Goal: Information Seeking & Learning: Find specific fact

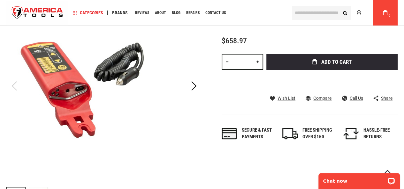
scroll to position [64, 0]
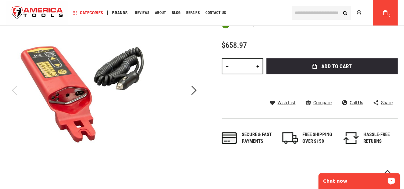
click at [335, 187] on div "Chat now" at bounding box center [358, 181] width 81 height 16
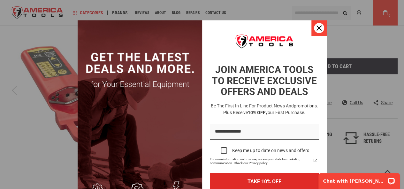
click at [316, 28] on icon "close icon" at bounding box center [318, 28] width 5 height 5
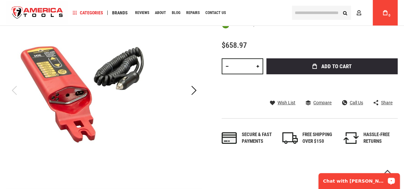
click at [335, 182] on p "Chat with [PERSON_NAME]" at bounding box center [354, 181] width 63 height 5
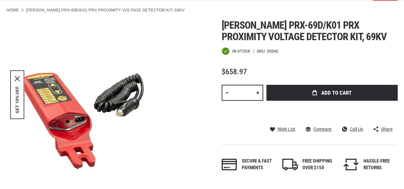
scroll to position [0, 0]
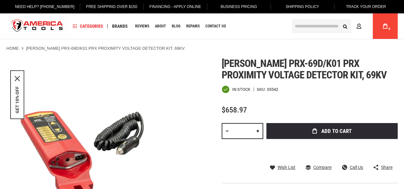
click at [272, 91] on div "05542" at bounding box center [272, 89] width 11 height 4
copy div "SKU 05542"
drag, startPoint x: 255, startPoint y: 88, endPoint x: 278, endPoint y: 91, distance: 23.2
click at [278, 91] on div "SKU 05542" at bounding box center [265, 89] width 25 height 4
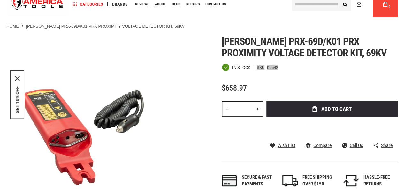
scroll to position [32, 0]
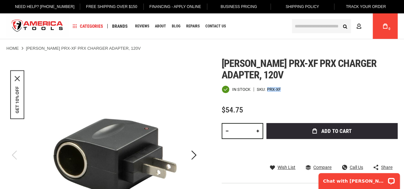
copy div "PRX-XF"
drag, startPoint x: 267, startPoint y: 88, endPoint x: 284, endPoint y: 89, distance: 17.3
click at [284, 89] on div "In stock SKU PRX-XF" at bounding box center [310, 90] width 176 height 8
click at [338, 180] on p "Chat with [PERSON_NAME]" at bounding box center [354, 181] width 63 height 5
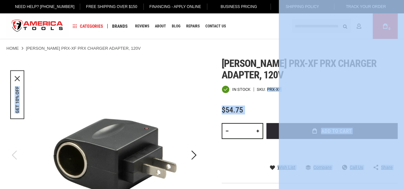
drag, startPoint x: 266, startPoint y: 88, endPoint x: 278, endPoint y: 88, distance: 12.4
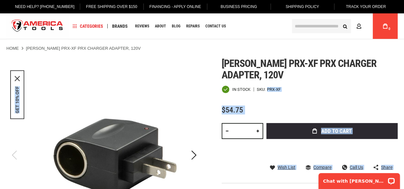
click at [277, 81] on div "Greenlee prx-xf prx charger adapter, 120v In stock SKU PRX-XF $54.75 Total: $ 5…" at bounding box center [310, 140] width 176 height 165
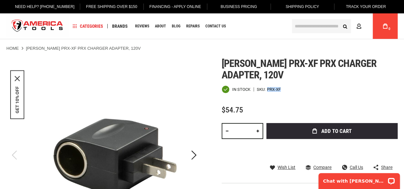
copy div "PRX-XF"
drag, startPoint x: 267, startPoint y: 90, endPoint x: 280, endPoint y: 90, distance: 13.4
click at [280, 90] on div "PRX-XF" at bounding box center [274, 89] width 14 height 4
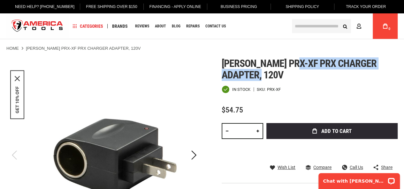
copy span "prx charger adapter, 120v"
drag, startPoint x: 296, startPoint y: 62, endPoint x: 297, endPoint y: 70, distance: 8.7
click at [297, 70] on h1 "Greenlee prx-xf prx charger adapter, 120v" at bounding box center [310, 69] width 176 height 23
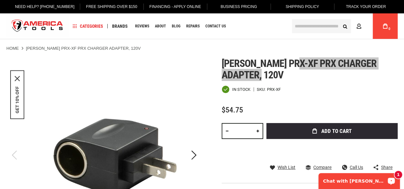
click at [345, 181] on p "Chat with [PERSON_NAME]" at bounding box center [354, 181] width 63 height 5
